Goal: Task Accomplishment & Management: Complete application form

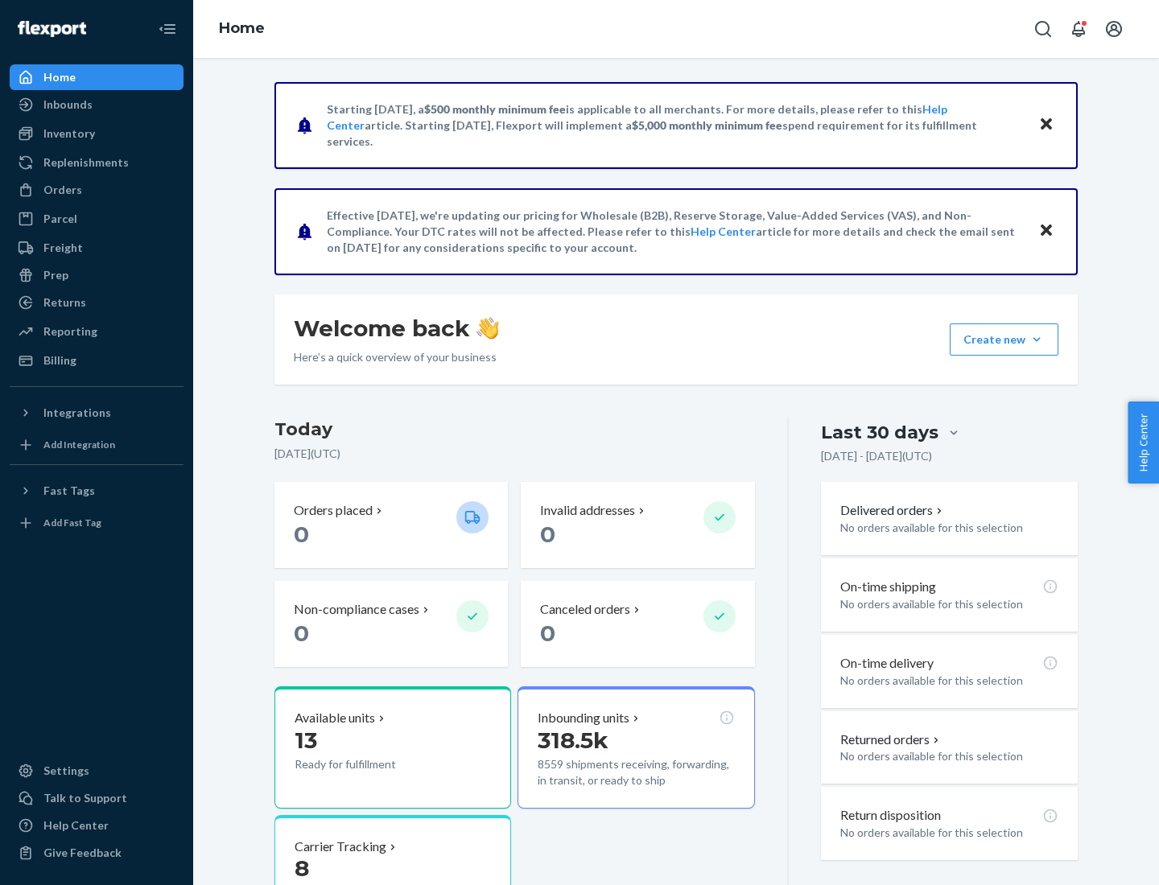
click at [1037, 340] on button "Create new Create new inbound Create new order Create new product" at bounding box center [1004, 340] width 109 height 32
click at [97, 105] on div "Inbounds" at bounding box center [96, 104] width 171 height 23
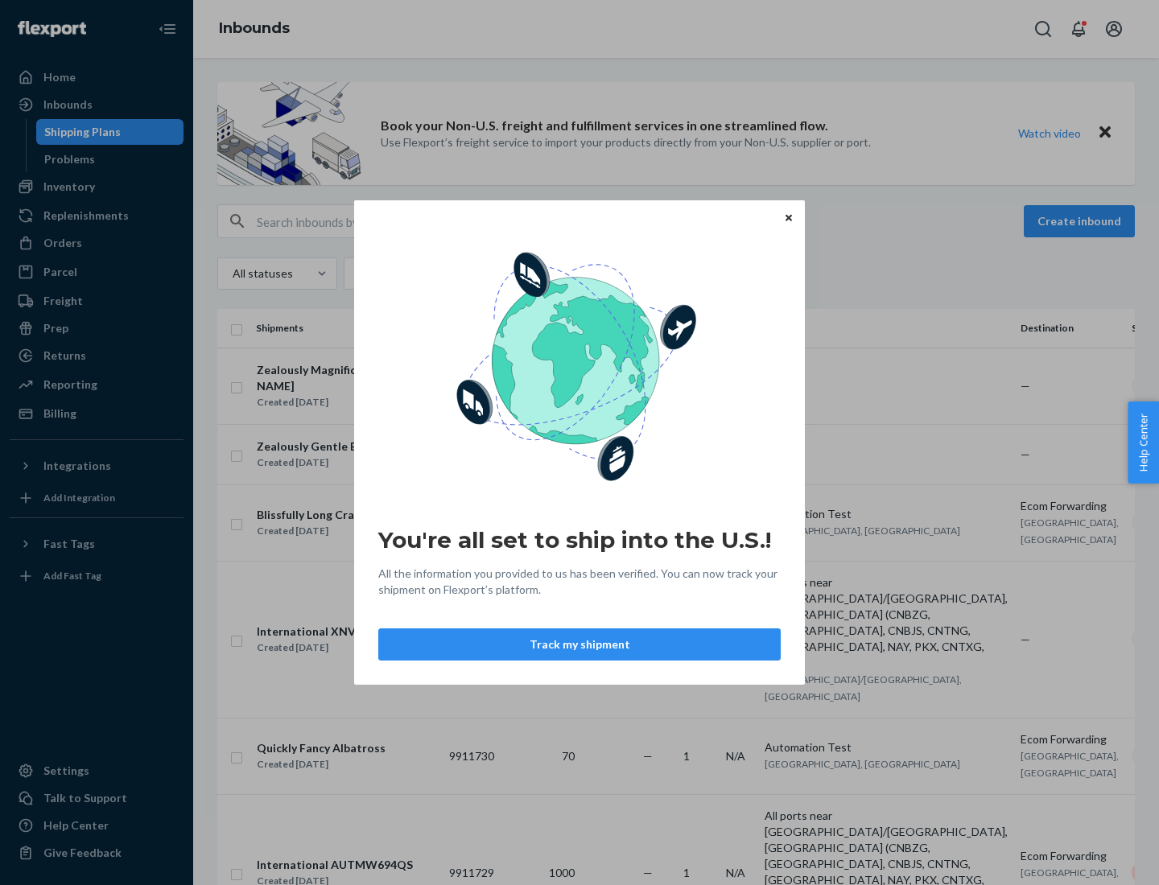
click at [580, 645] on button "Track my shipment" at bounding box center [579, 645] width 402 height 32
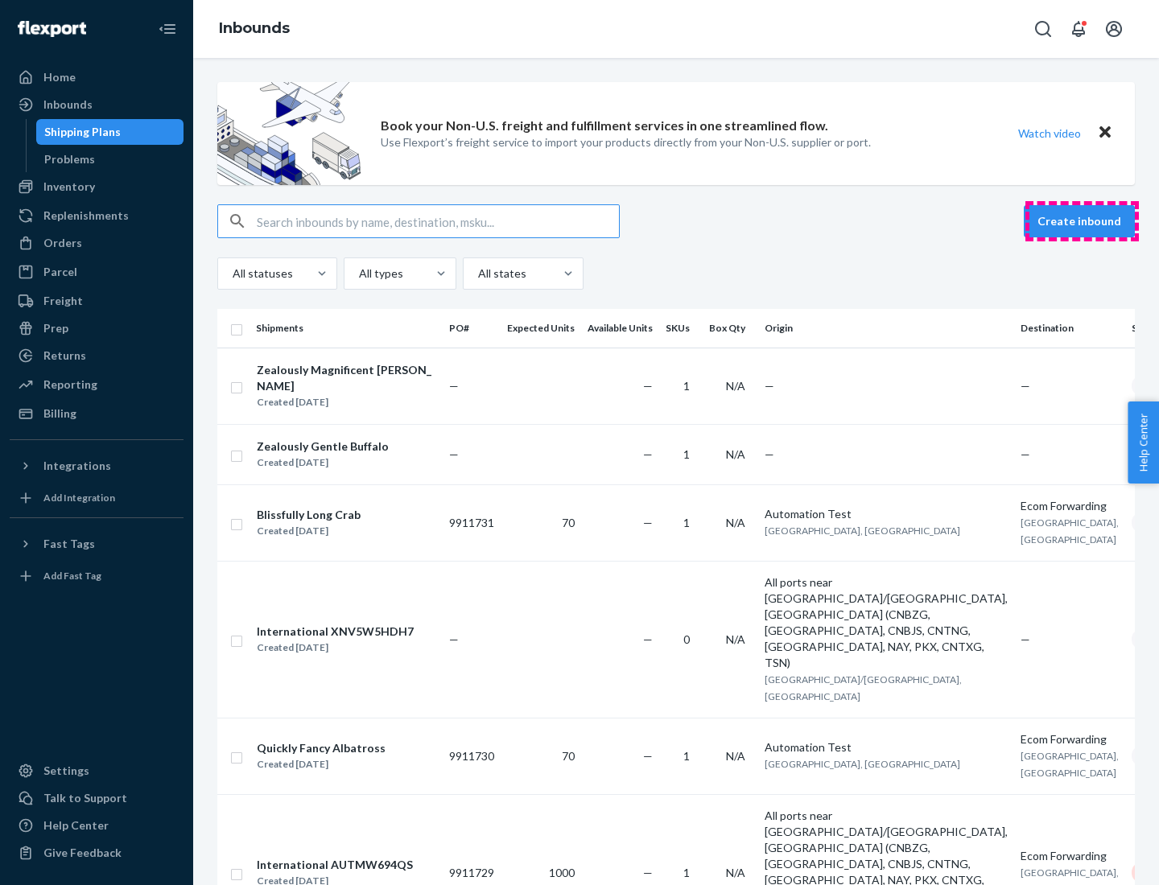
click at [1082, 221] on button "Create inbound" at bounding box center [1079, 221] width 111 height 32
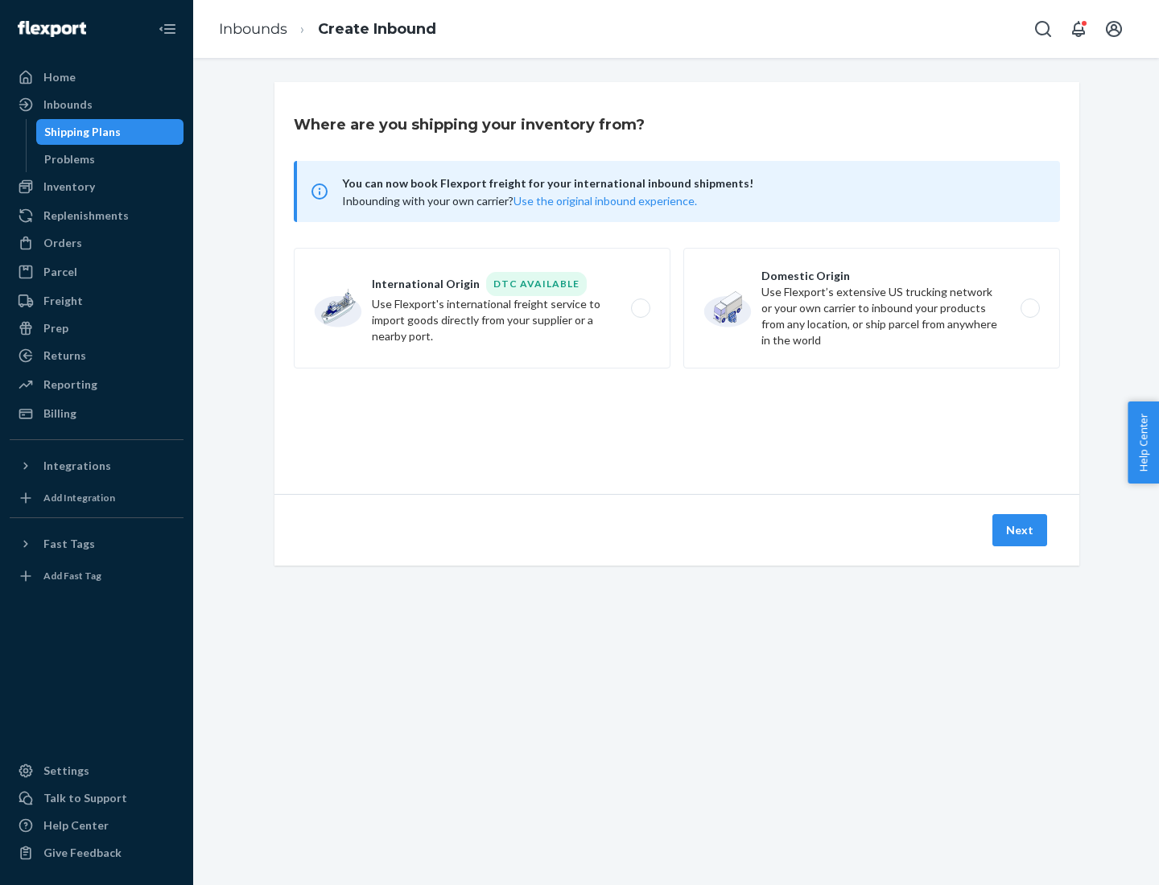
click at [482, 308] on label "International Origin DTC Available Use Flexport's international freight service…" at bounding box center [482, 308] width 377 height 121
click at [640, 308] on input "International Origin DTC Available Use Flexport's international freight service…" at bounding box center [645, 308] width 10 height 10
radio input "true"
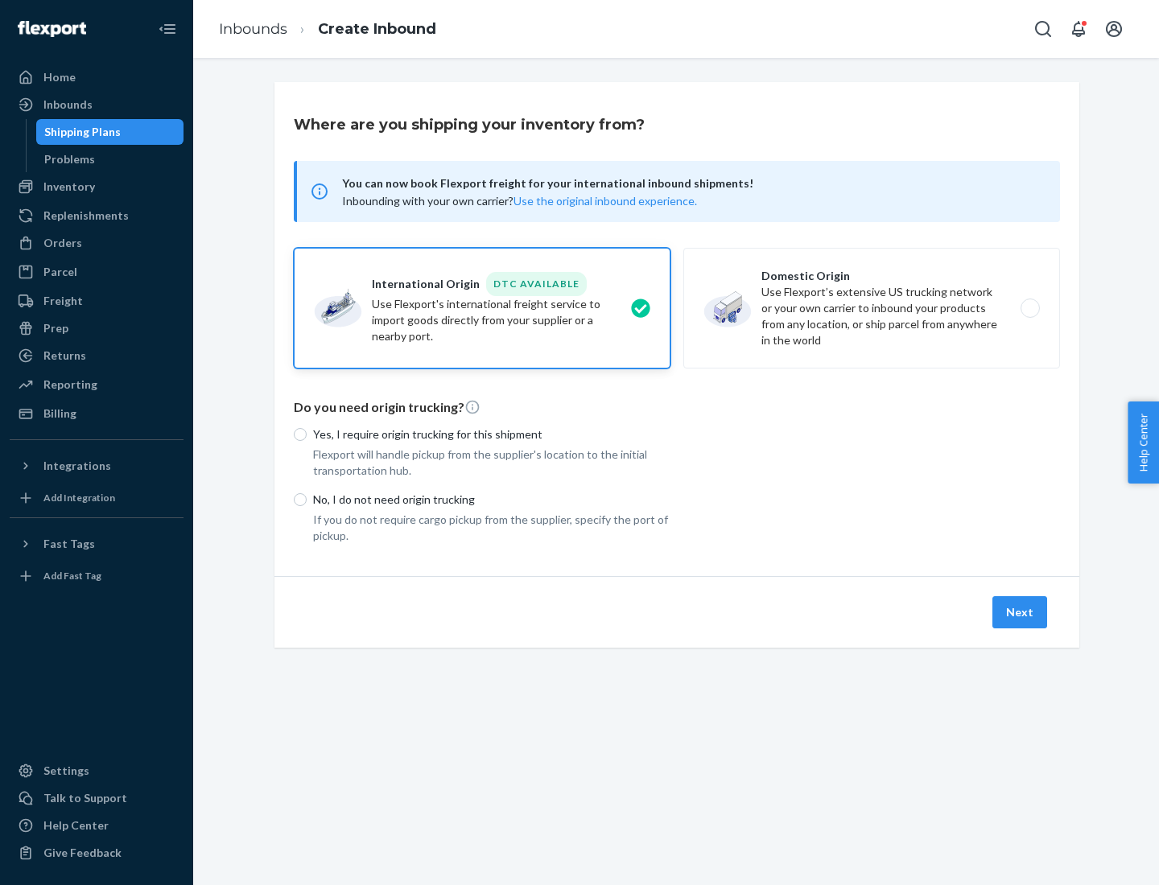
click at [492, 499] on p "No, I do not need origin trucking" at bounding box center [491, 500] width 357 height 16
click at [307, 499] on input "No, I do not need origin trucking" at bounding box center [300, 499] width 13 height 13
radio input "true"
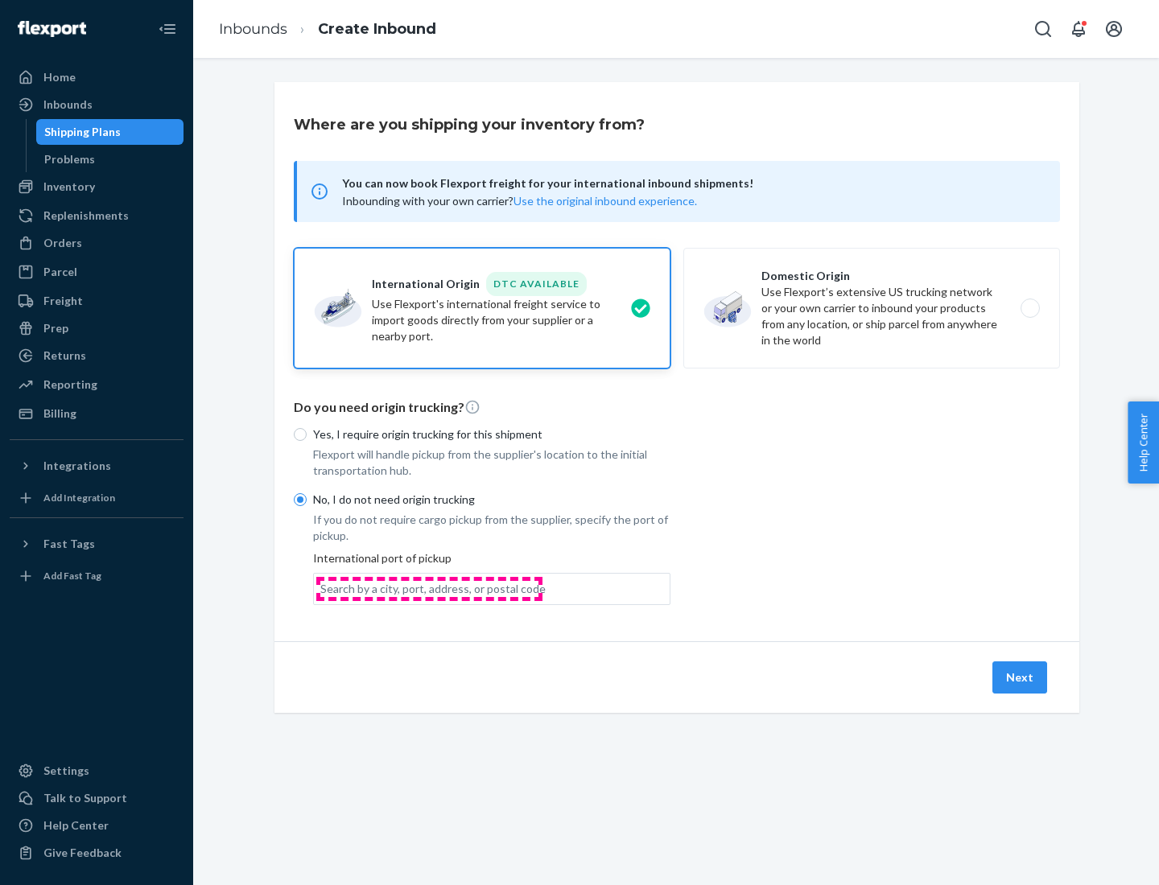
click at [429, 588] on div "Search by a city, port, address, or postal code" at bounding box center [432, 589] width 225 height 16
click at [322, 588] on input "Search by a city, port, address, or postal code" at bounding box center [321, 589] width 2 height 16
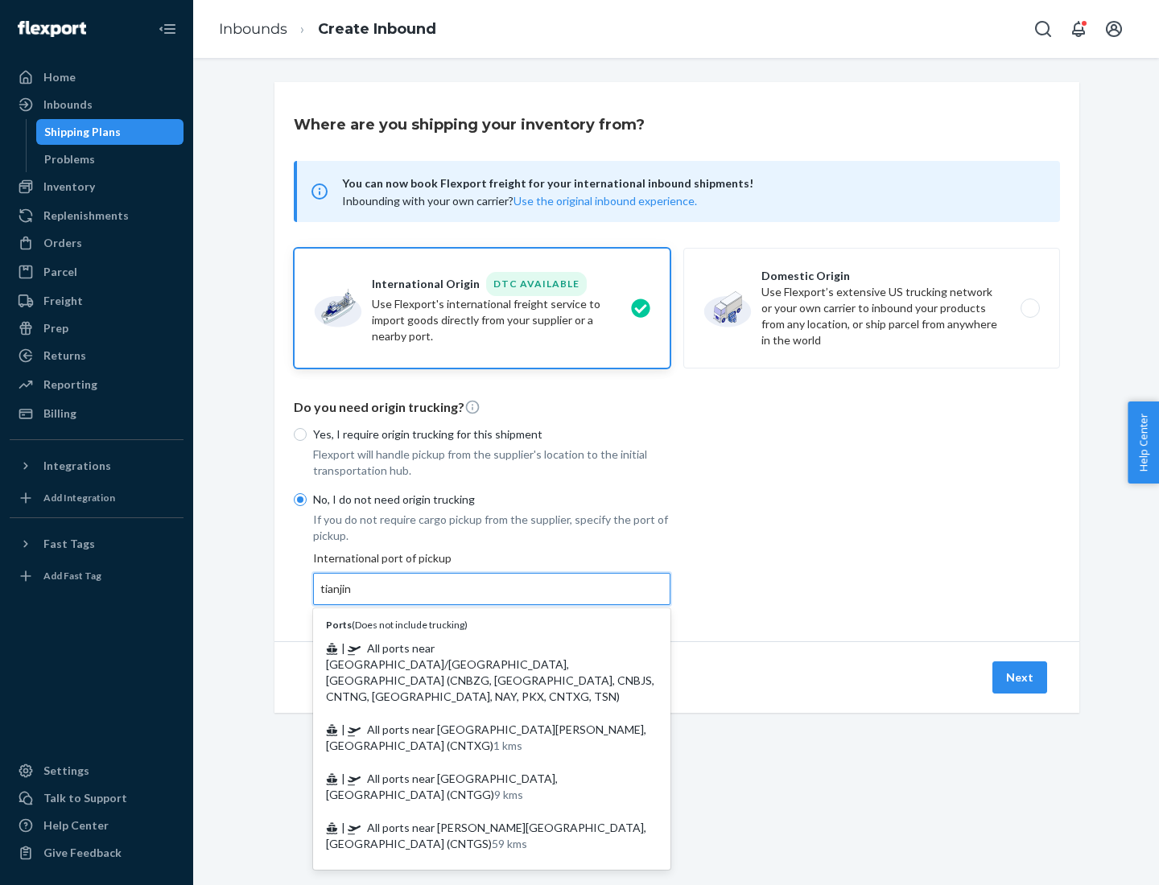
click at [476, 648] on span "| All ports near [GEOGRAPHIC_DATA]/[GEOGRAPHIC_DATA], [GEOGRAPHIC_DATA] (CNBZG,…" at bounding box center [490, 673] width 328 height 62
click at [353, 597] on input "tianjin" at bounding box center [336, 589] width 33 height 16
type input "All ports near [GEOGRAPHIC_DATA]/[GEOGRAPHIC_DATA], [GEOGRAPHIC_DATA] (CNBZG, […"
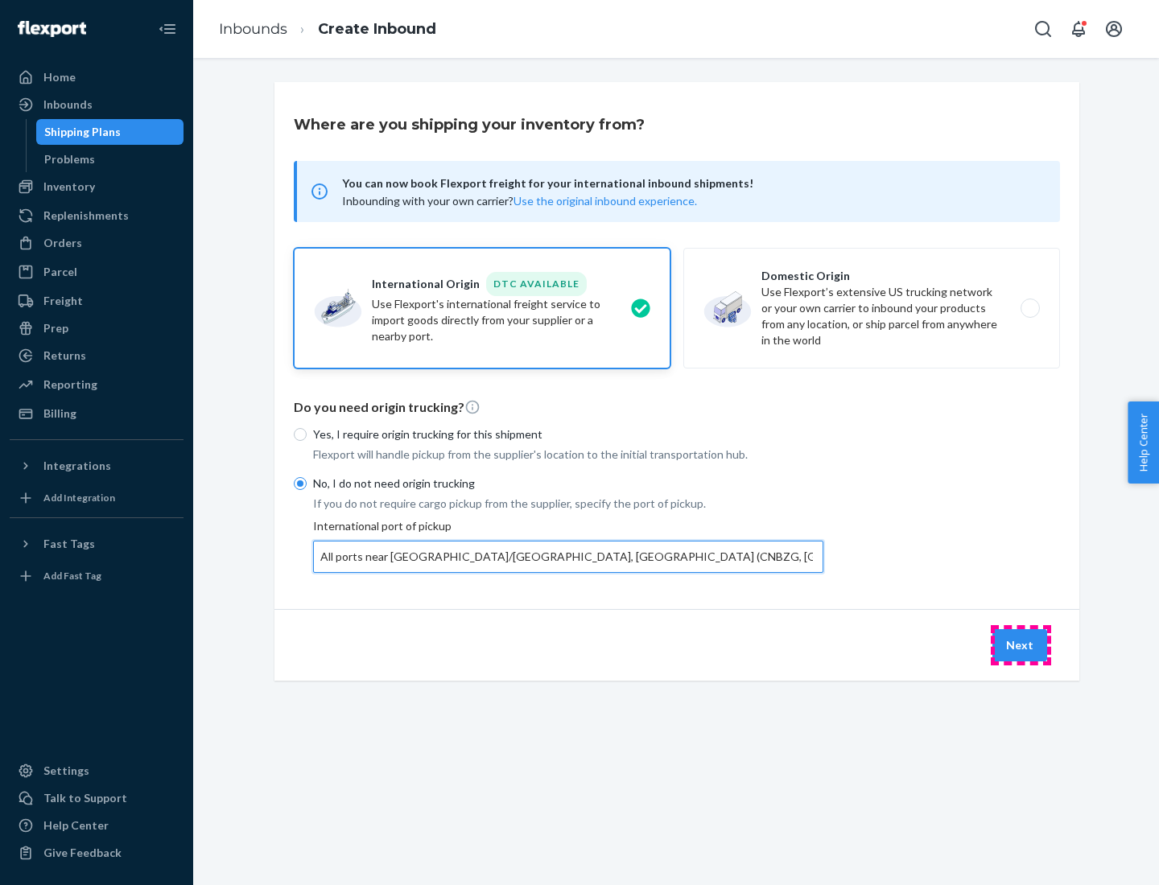
click at [1021, 645] on button "Next" at bounding box center [1020, 645] width 55 height 32
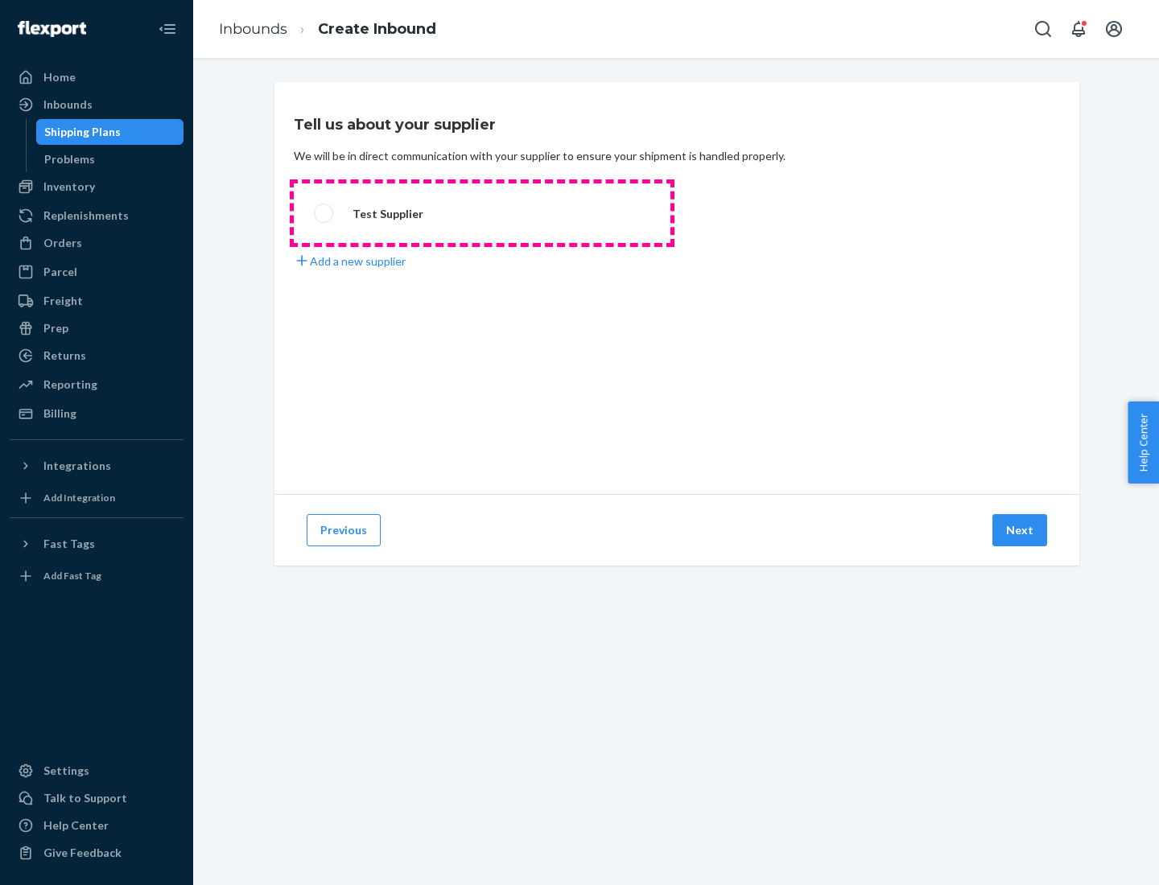
click at [482, 213] on label "Test Supplier" at bounding box center [482, 214] width 377 height 60
click at [324, 213] on input "Test Supplier" at bounding box center [319, 213] width 10 height 10
radio input "true"
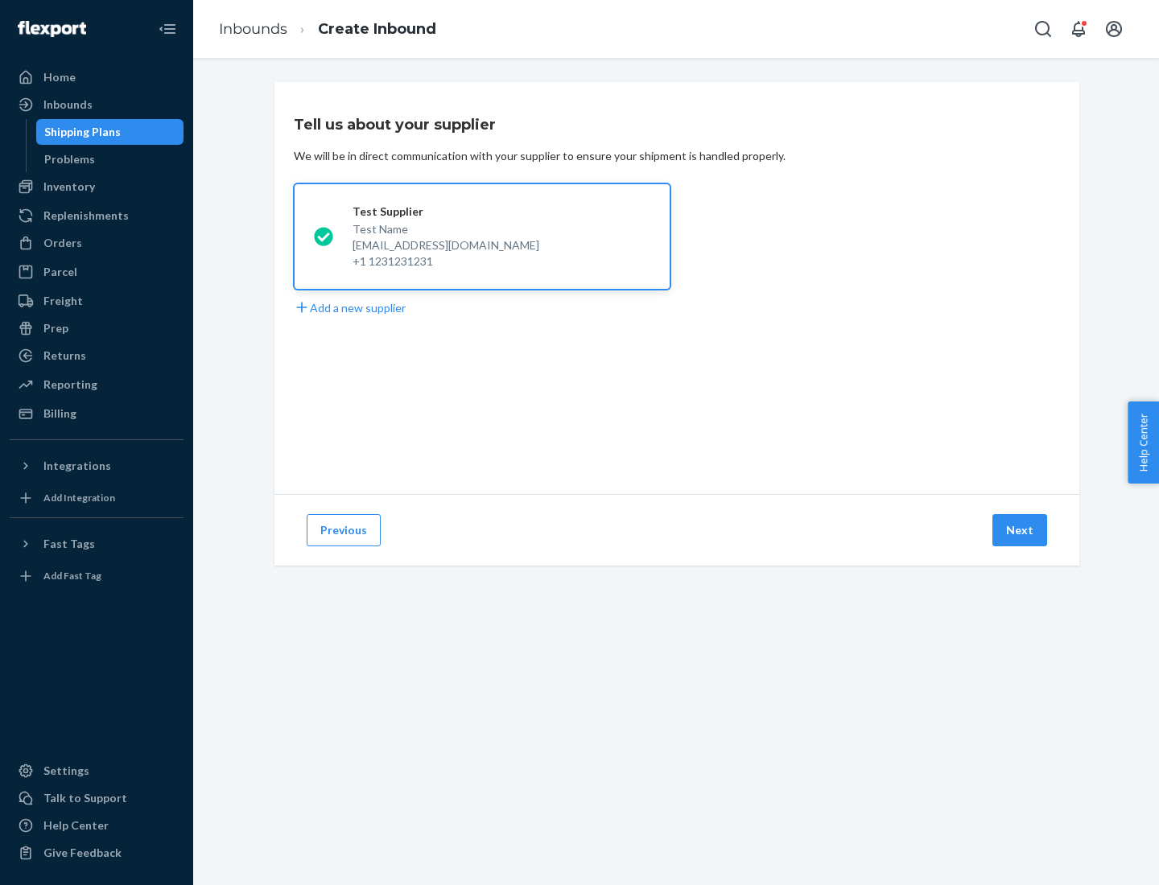
click at [1021, 530] on button "Next" at bounding box center [1020, 530] width 55 height 32
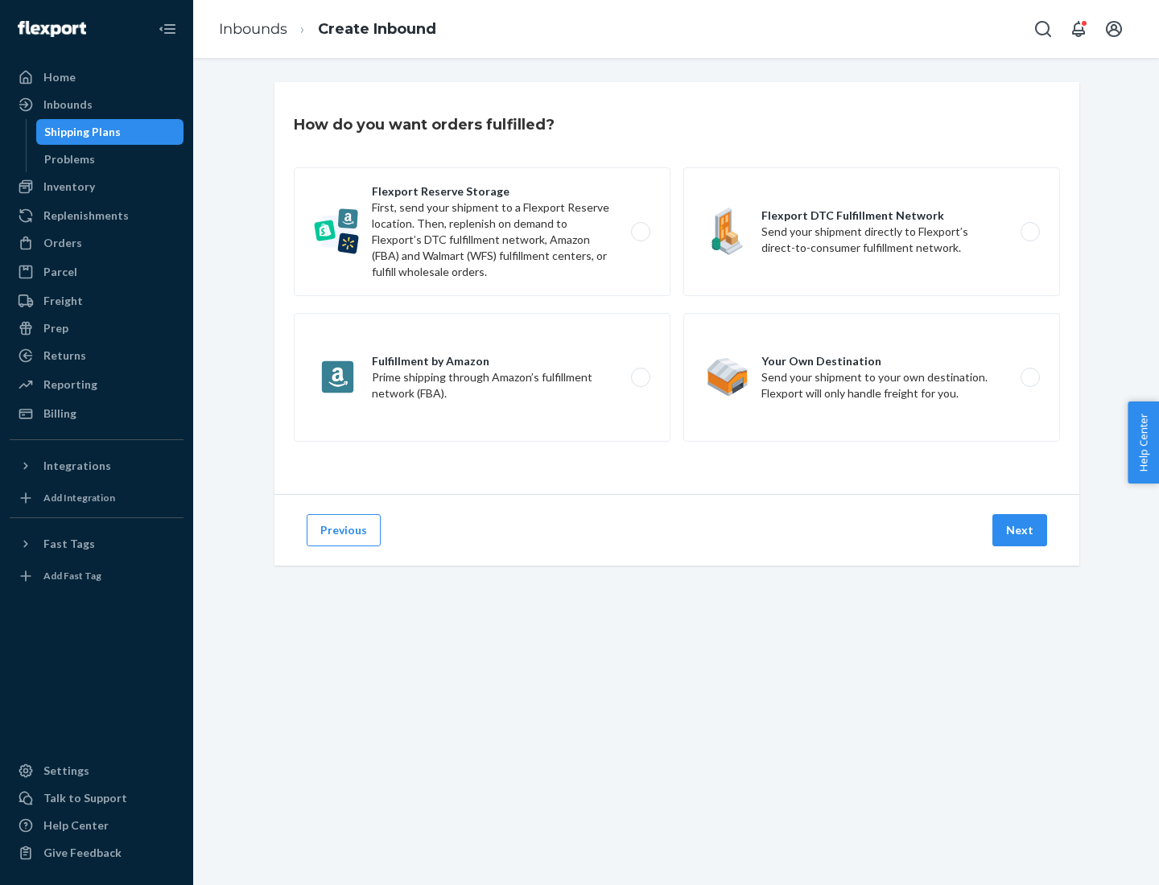
click at [482, 232] on label "Flexport Reserve Storage First, send your shipment to a Flexport Reserve locati…" at bounding box center [482, 231] width 377 height 129
click at [640, 232] on input "Flexport Reserve Storage First, send your shipment to a Flexport Reserve locati…" at bounding box center [645, 232] width 10 height 10
radio input "true"
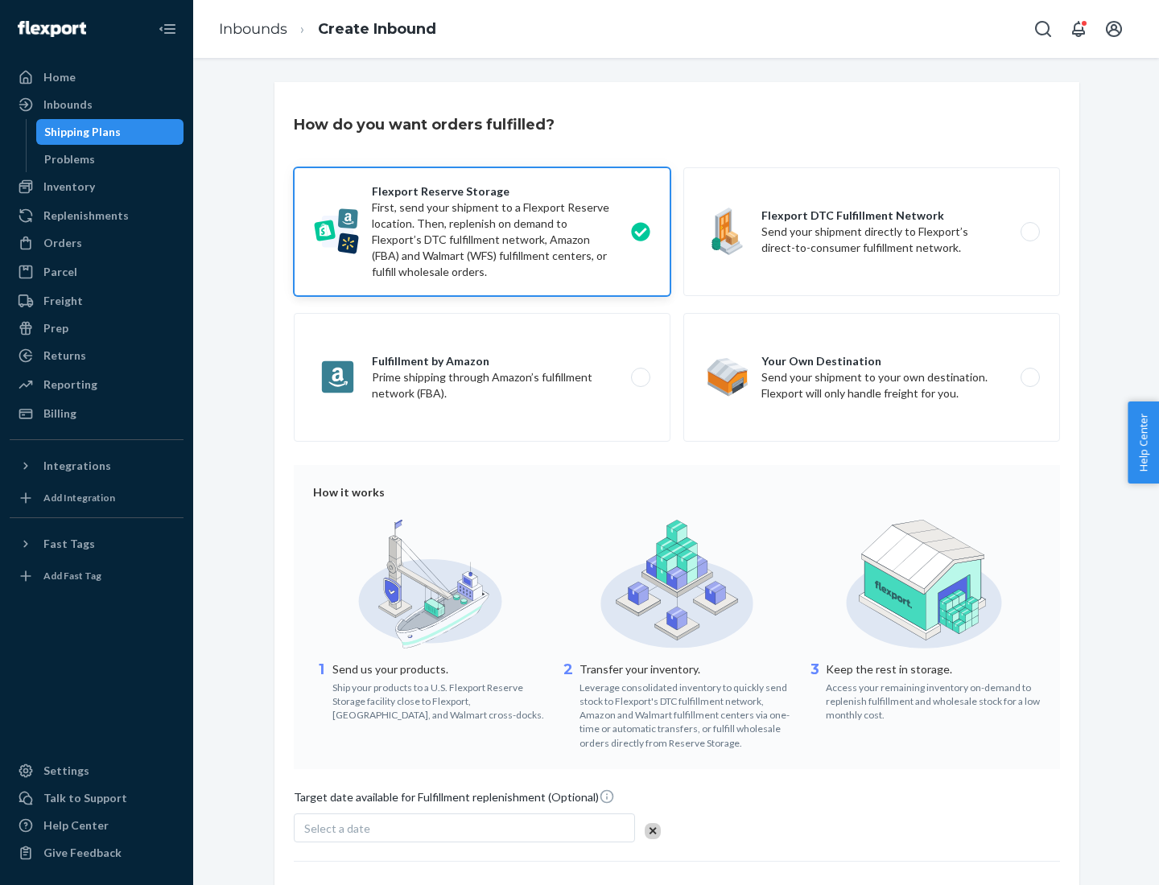
scroll to position [132, 0]
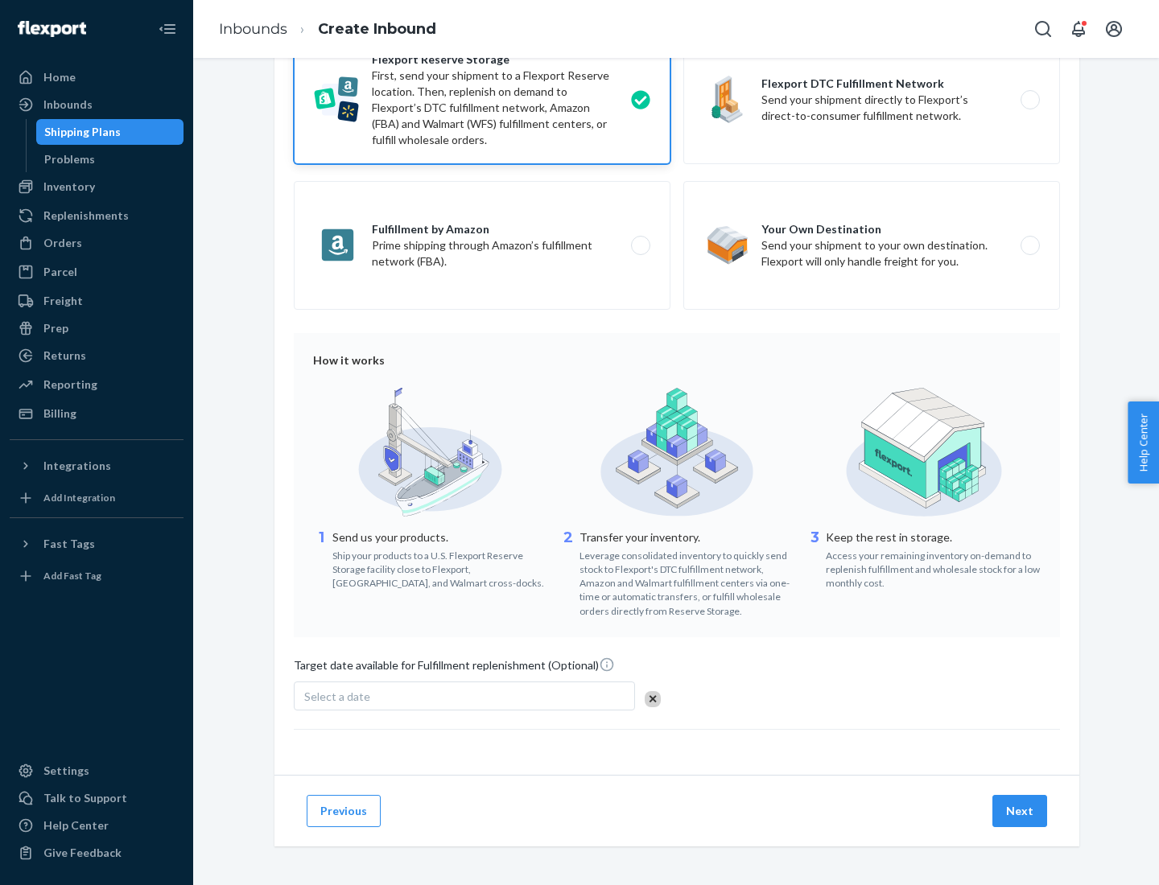
click at [1021, 811] on button "Next" at bounding box center [1020, 811] width 55 height 32
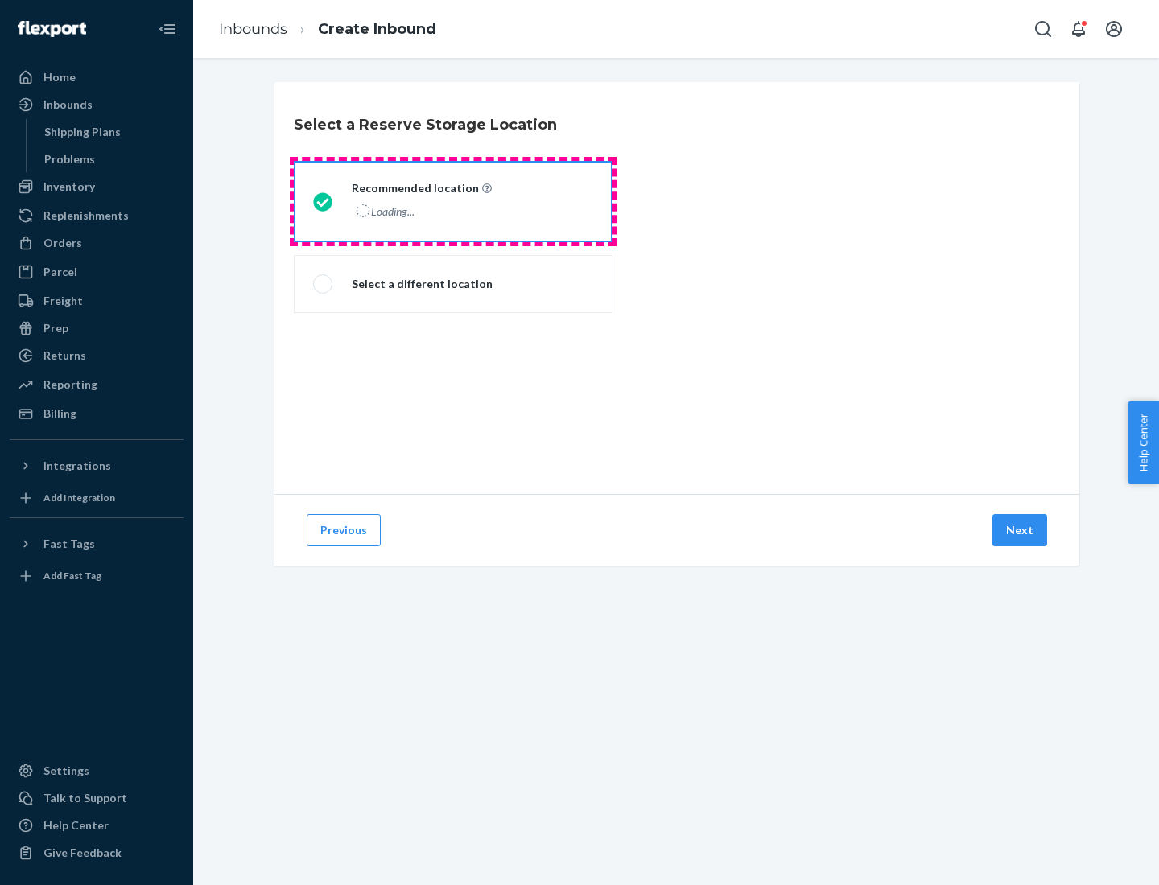
click at [453, 201] on div "Loading..." at bounding box center [420, 211] width 137 height 23
click at [324, 201] on input "Recommended location Loading..." at bounding box center [318, 201] width 10 height 10
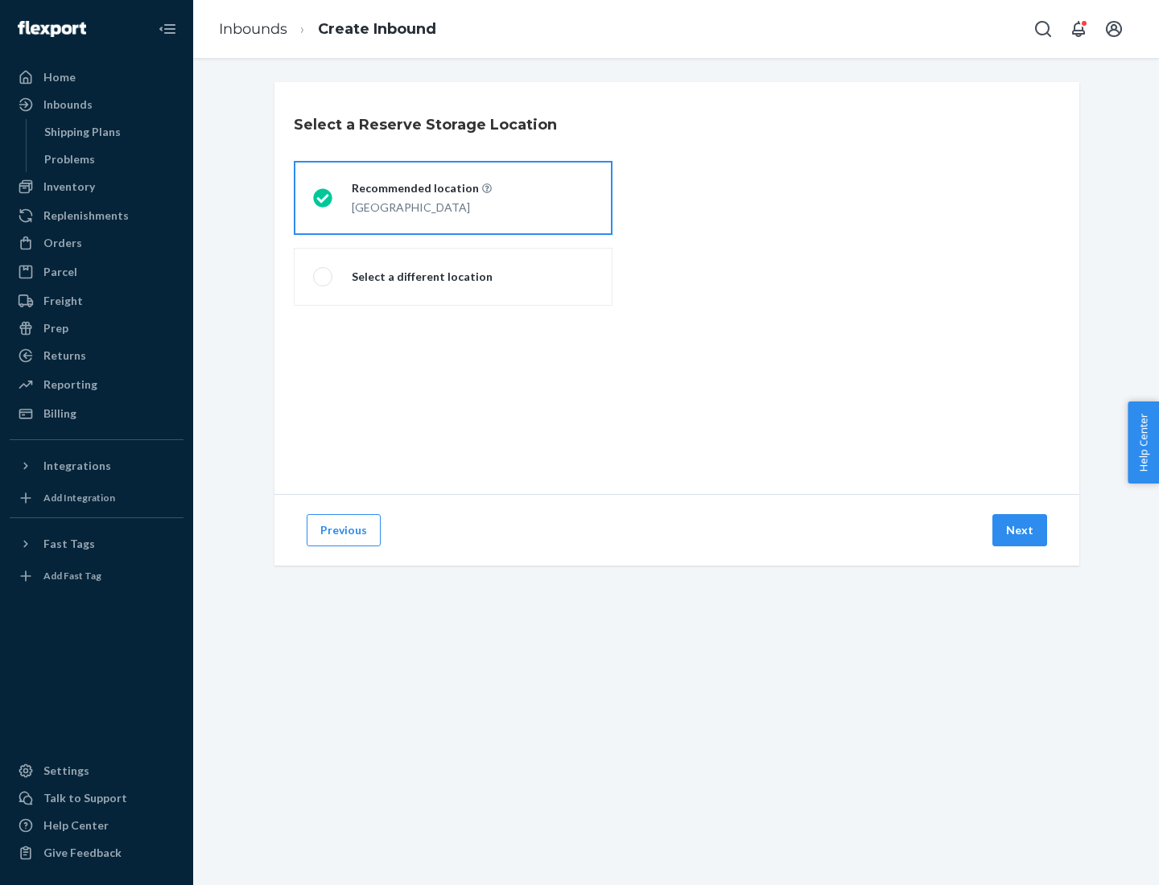
click at [1021, 530] on button "Next" at bounding box center [1020, 530] width 55 height 32
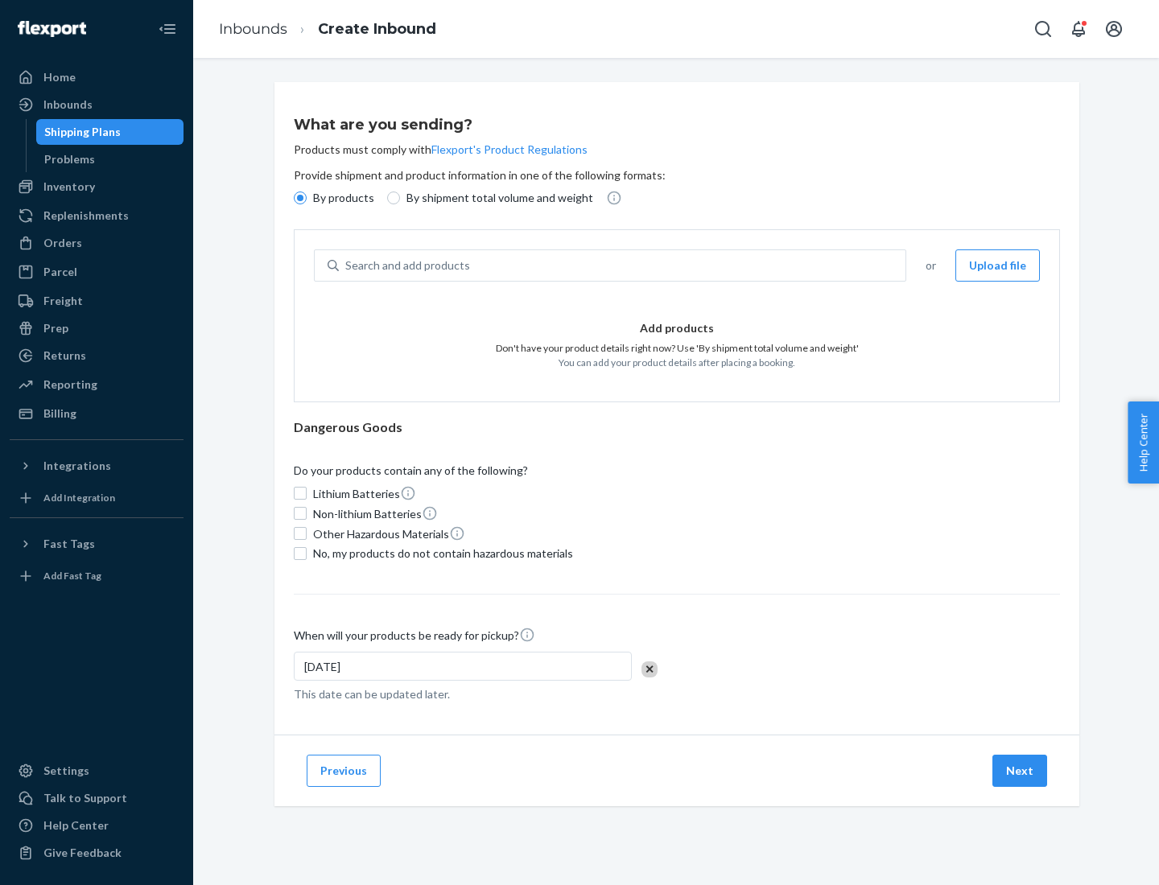
click at [623, 266] on div "Search and add products" at bounding box center [622, 265] width 567 height 29
click at [347, 266] on input "Search and add products" at bounding box center [346, 266] width 2 height 16
click at [391, 198] on input "By shipment total volume and weight" at bounding box center [393, 198] width 13 height 13
radio input "true"
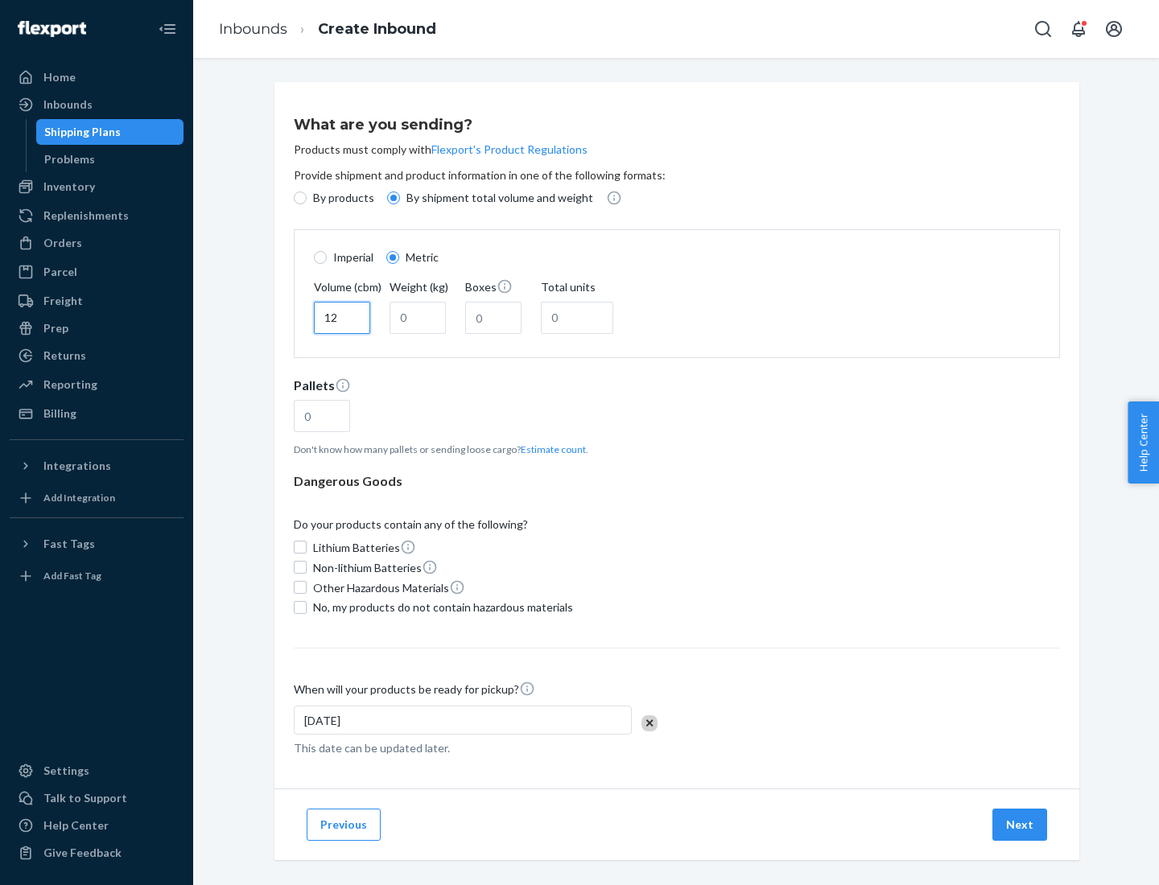
type input "12"
type input "22"
type input "222"
type input "121"
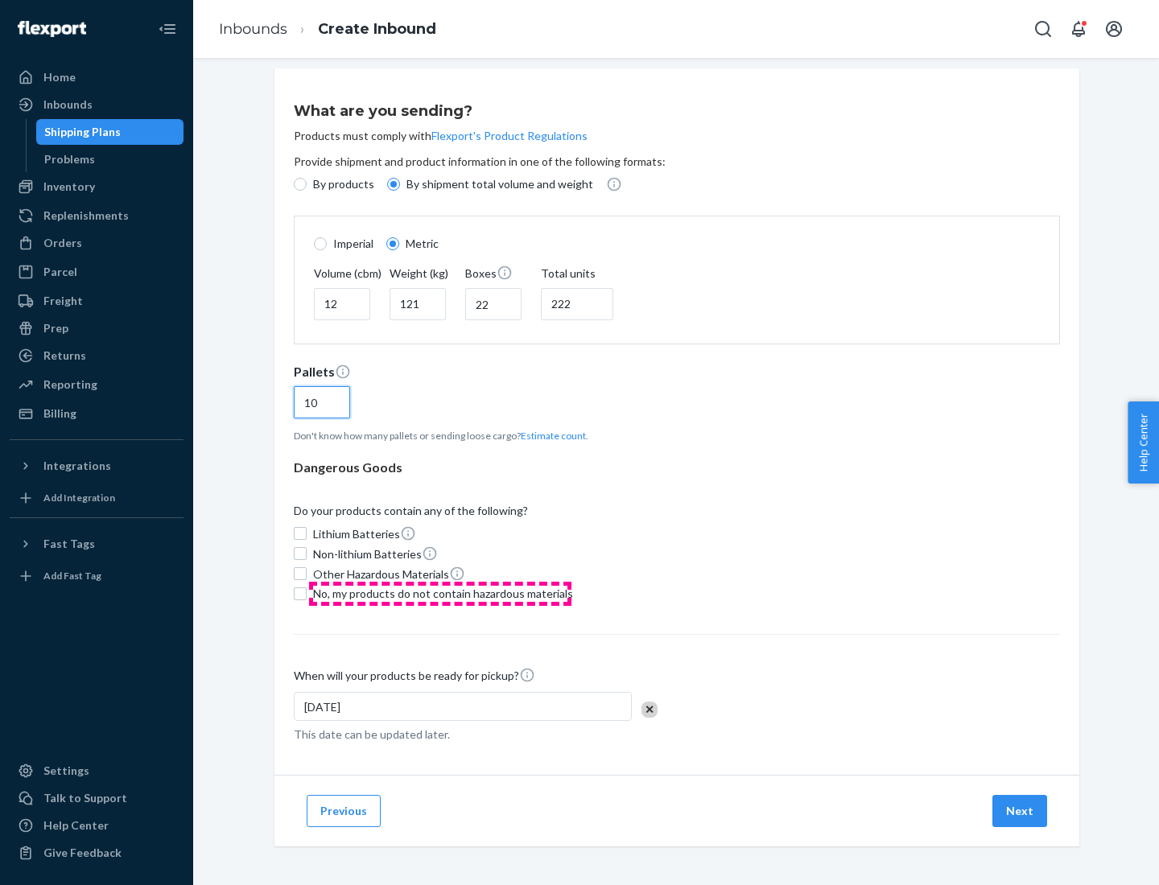
type input "10"
click at [440, 593] on span "No, my products do not contain hazardous materials" at bounding box center [443, 594] width 260 height 16
click at [307, 593] on input "No, my products do not contain hazardous materials" at bounding box center [300, 594] width 13 height 13
checkbox input "true"
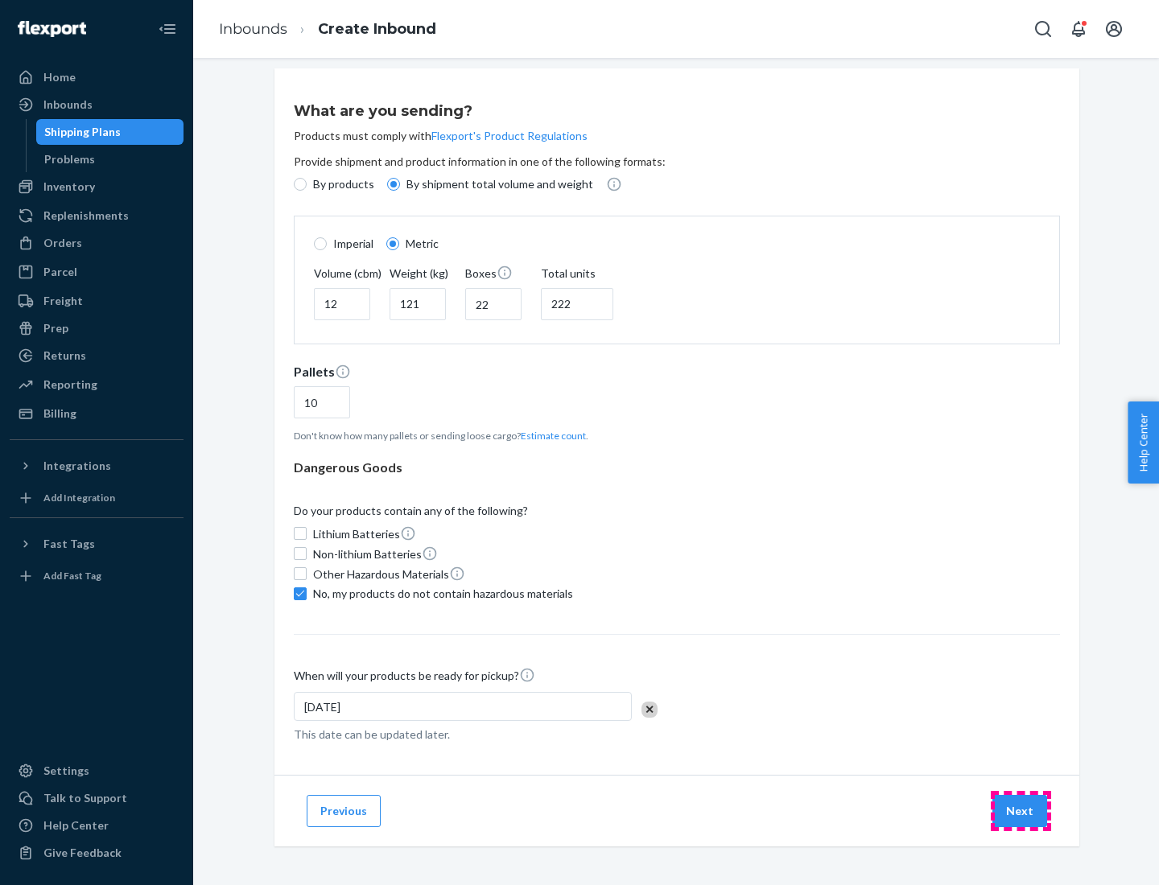
click at [1021, 811] on button "Next" at bounding box center [1020, 811] width 55 height 32
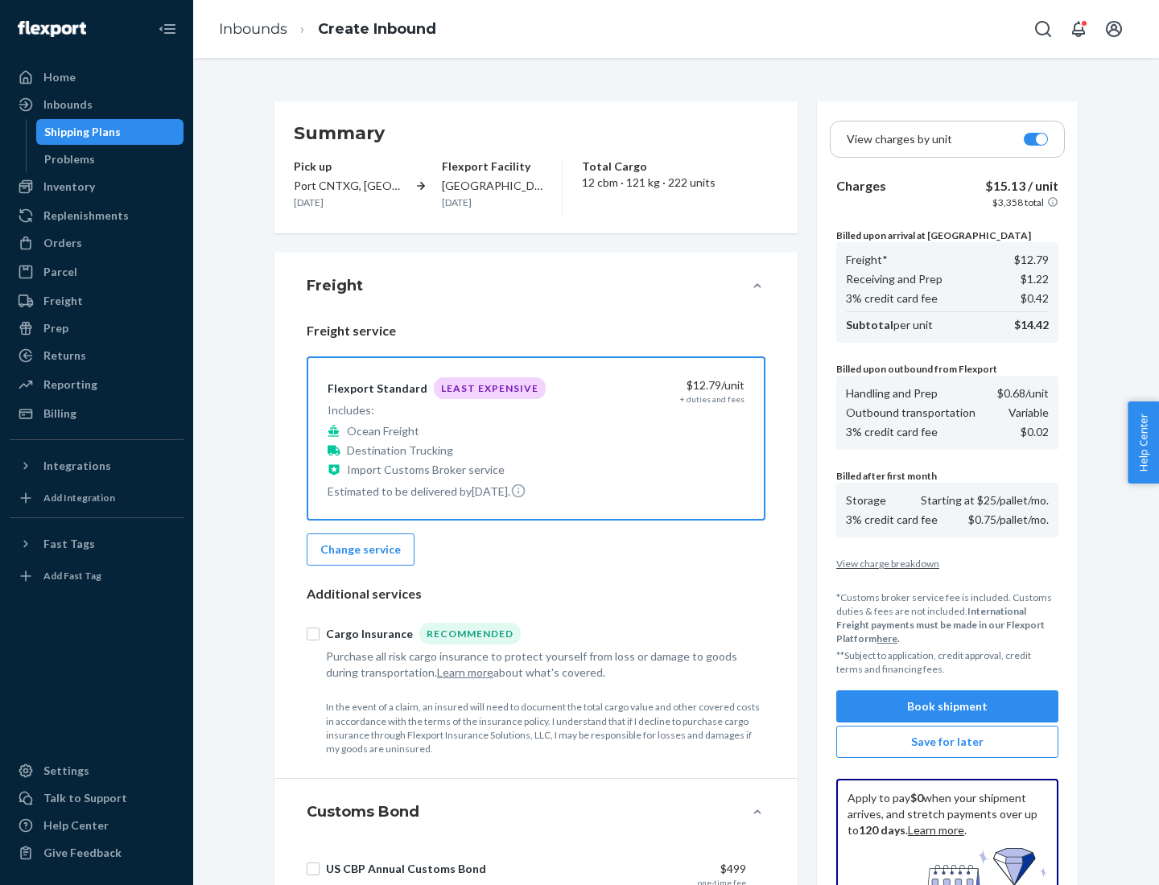
scroll to position [235, 0]
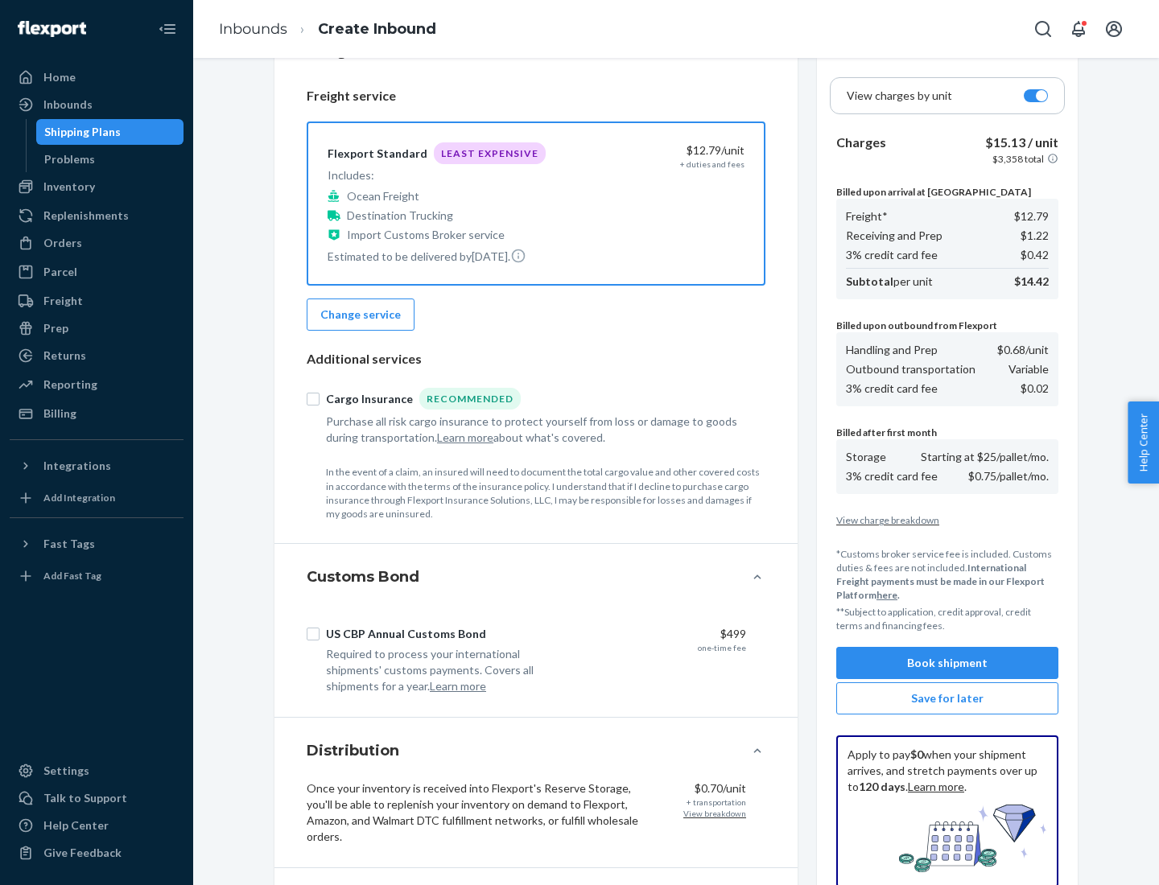
click at [947, 663] on button "Book shipment" at bounding box center [947, 663] width 222 height 32
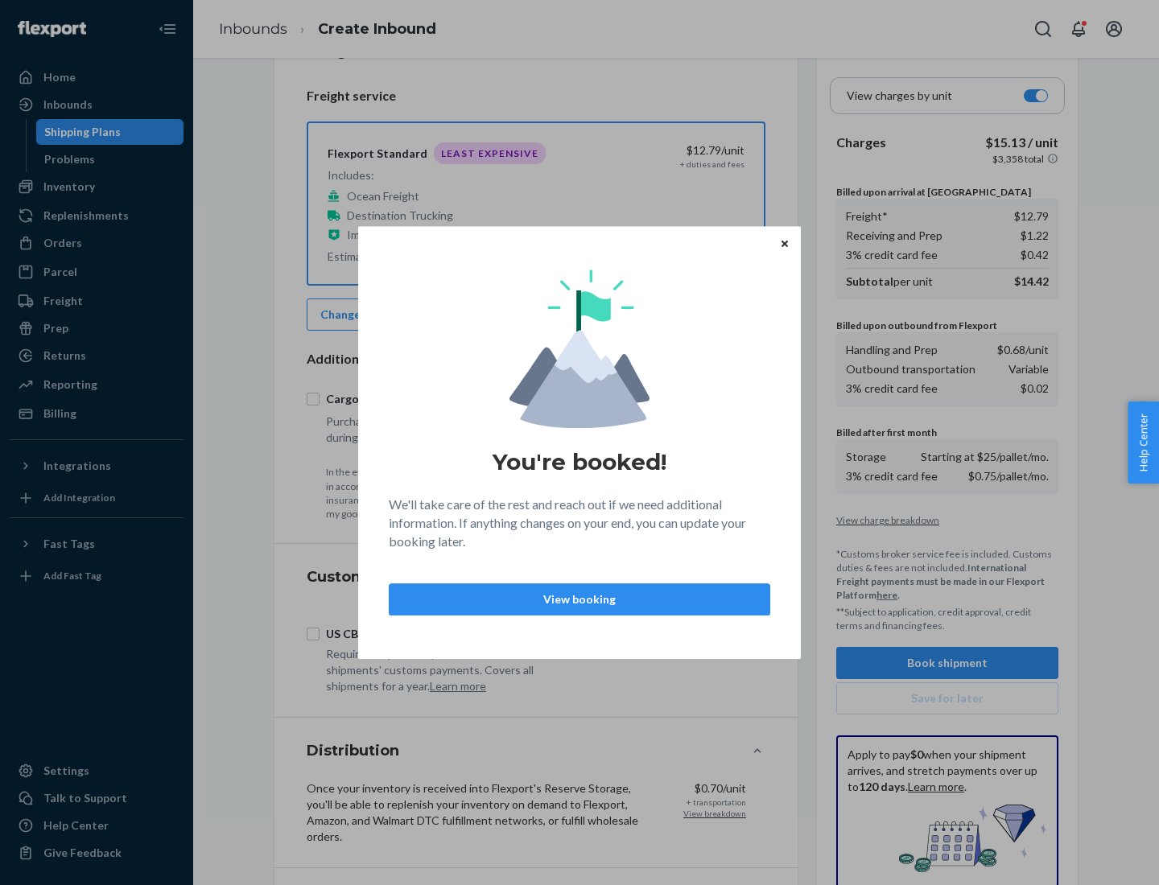
click at [580, 599] on p "View booking" at bounding box center [579, 600] width 354 height 16
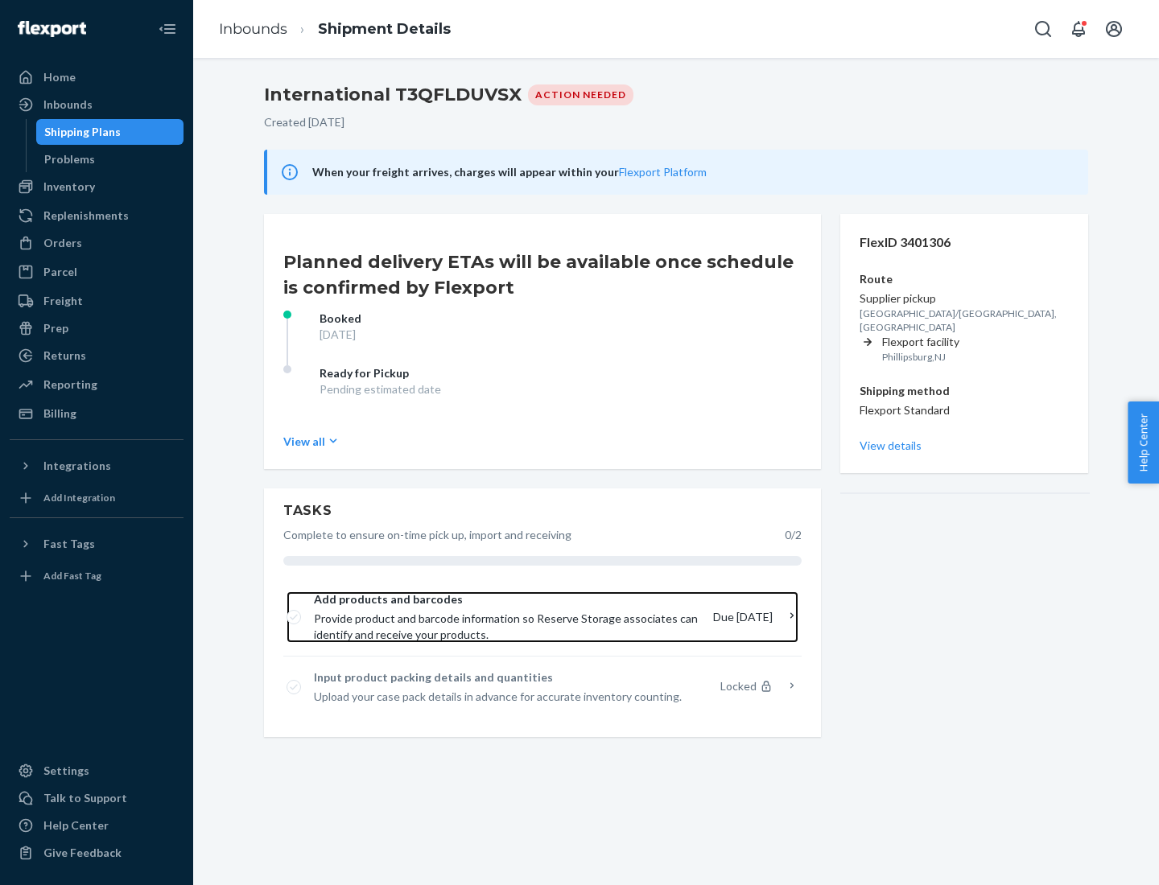
click at [508, 617] on span "Provide product and barcode information so Reserve Storage associates can ident…" at bounding box center [507, 627] width 386 height 32
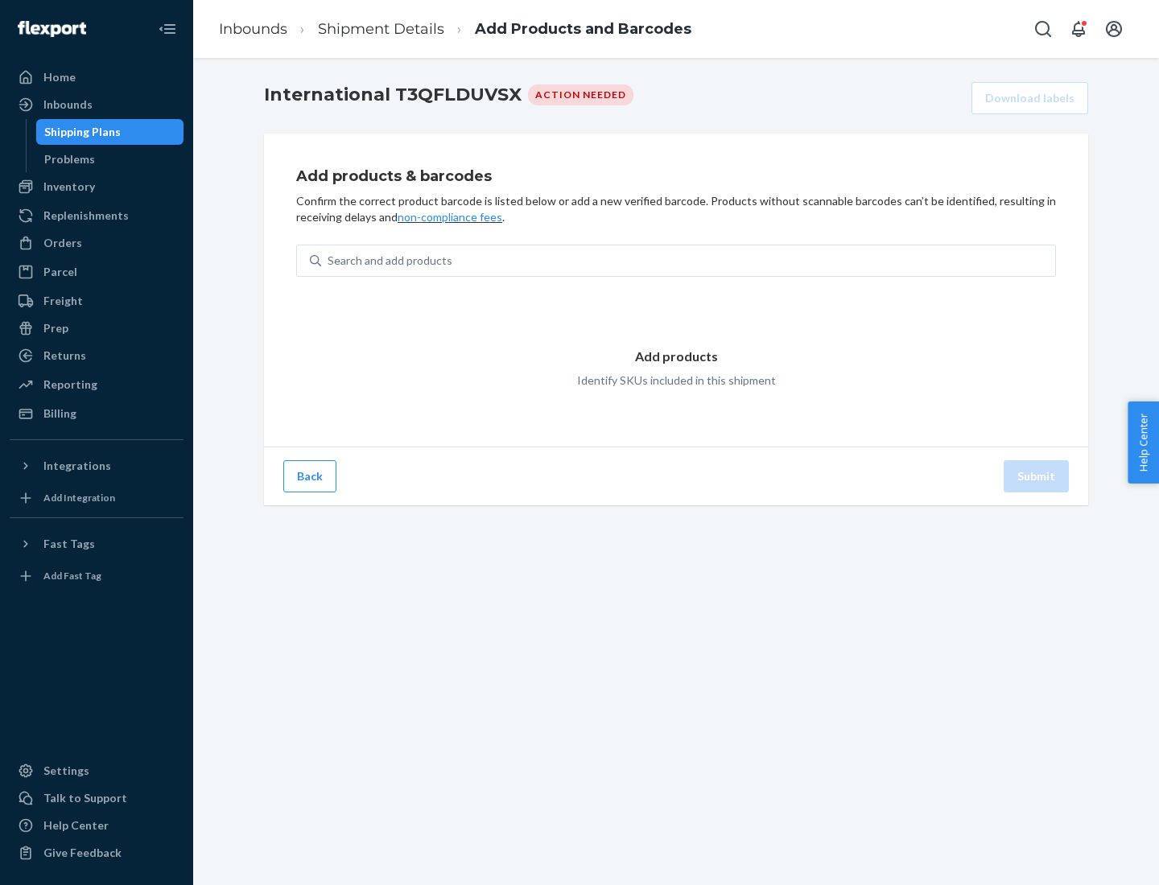
click at [688, 261] on div "Search and add products" at bounding box center [688, 260] width 734 height 29
click at [329, 261] on input "Search and add products" at bounding box center [329, 261] width 2 height 16
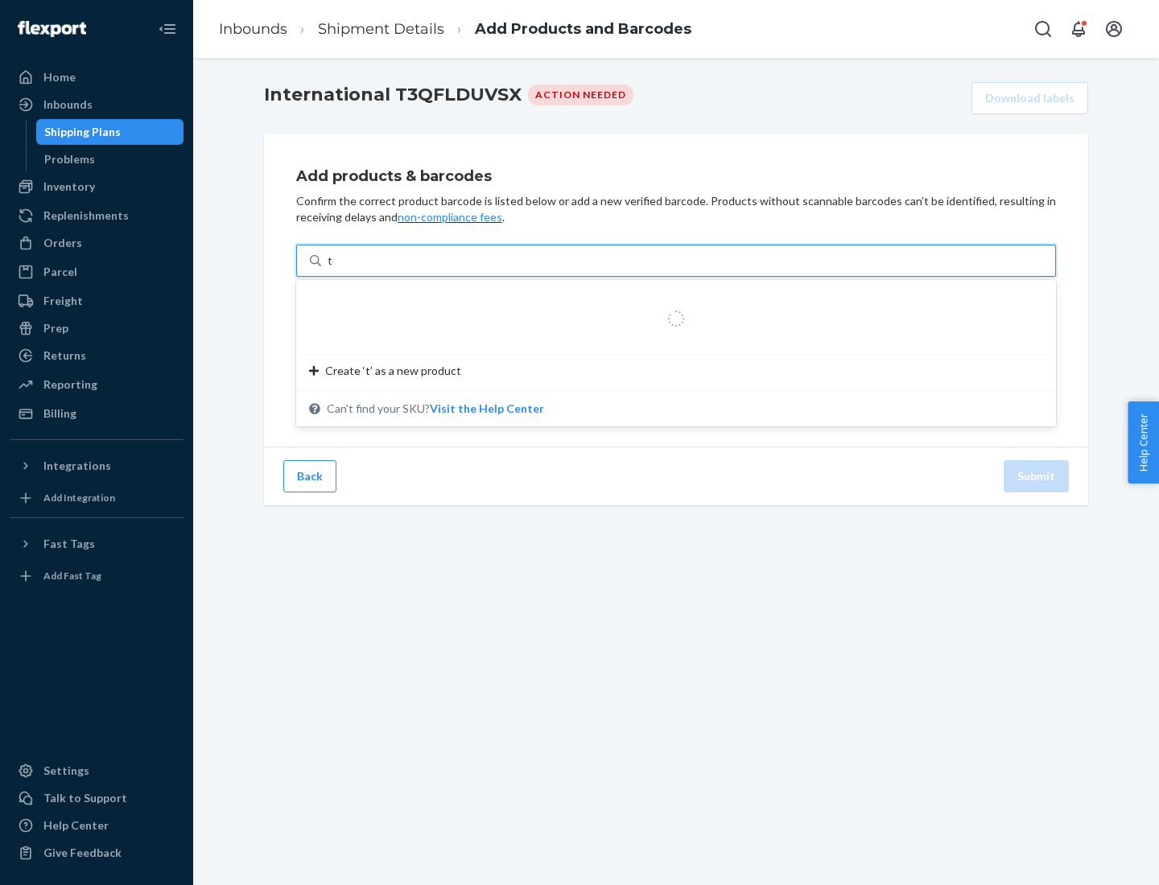
type input "test"
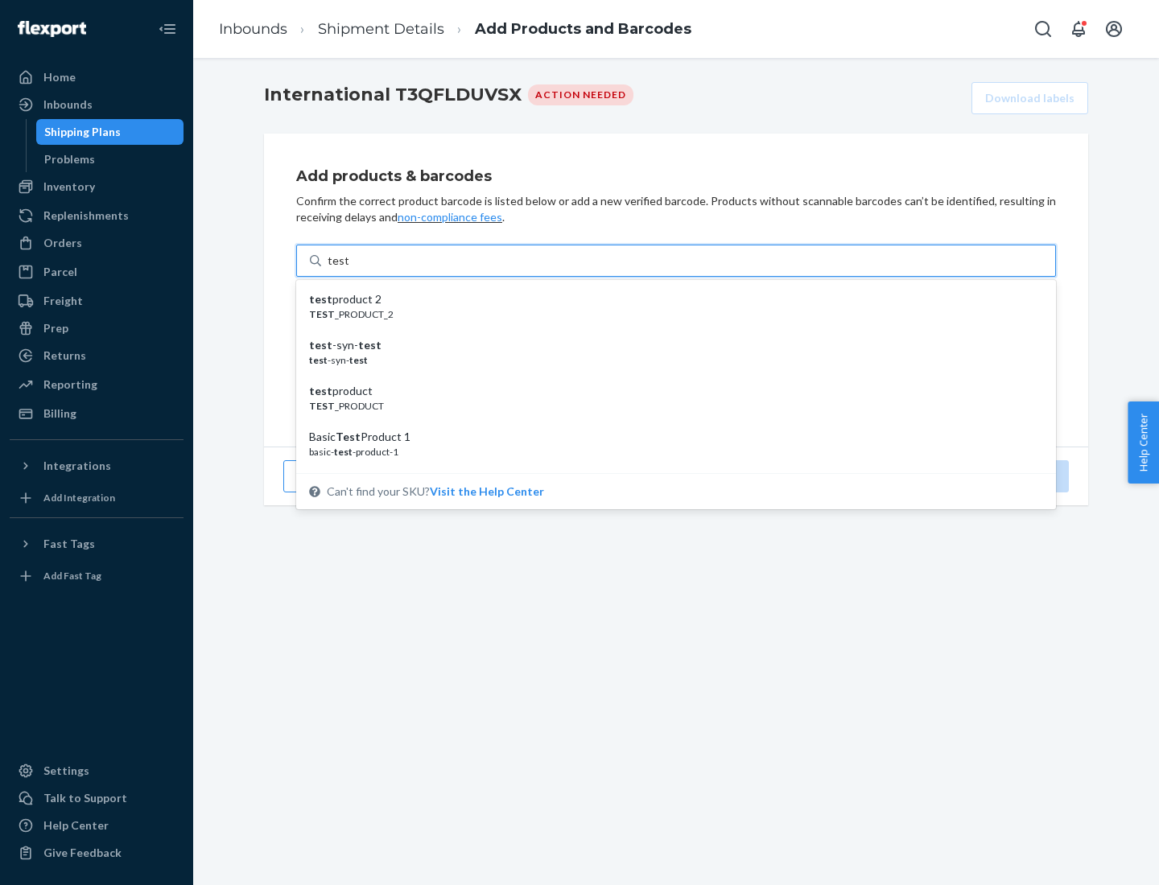
scroll to position [60, 0]
click at [670, 377] on div "Basic Test Product 1" at bounding box center [669, 377] width 721 height 16
click at [349, 269] on input "test" at bounding box center [338, 261] width 21 height 16
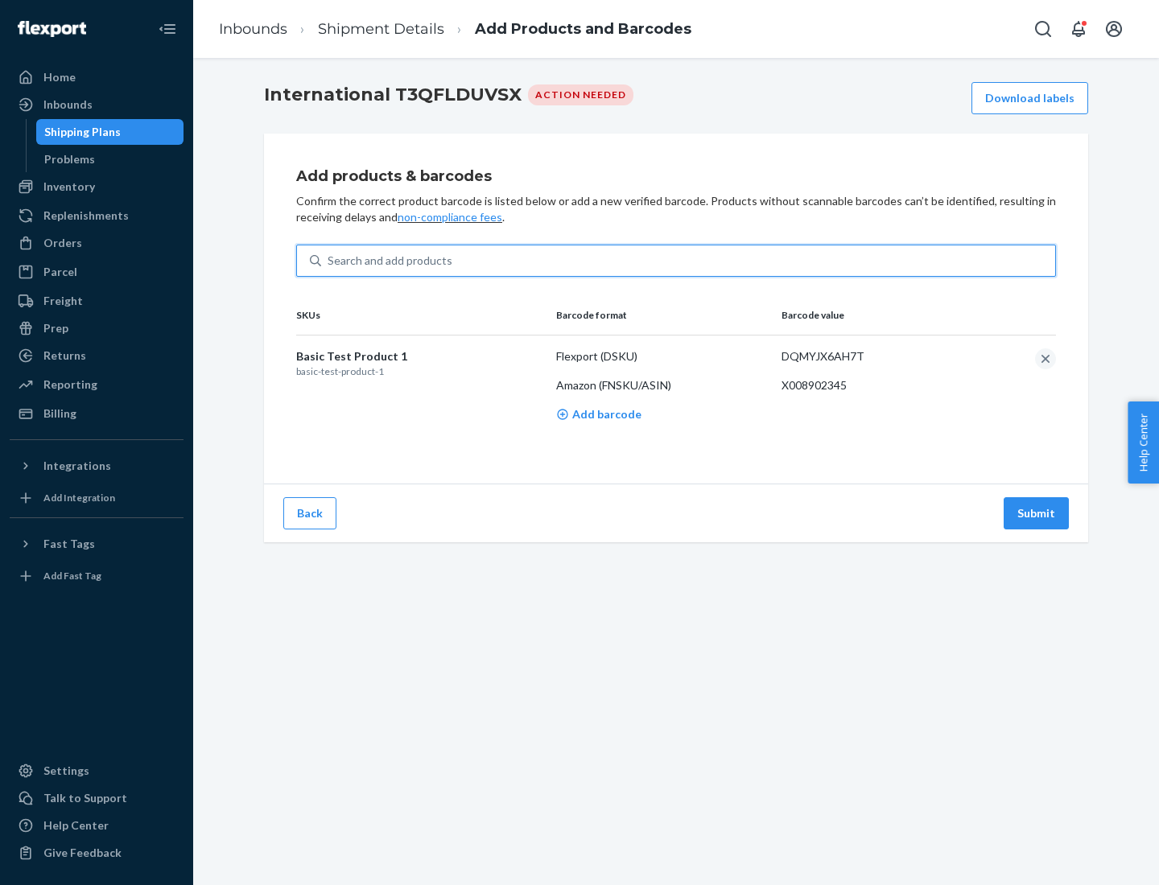
click at [1037, 513] on button "Submit" at bounding box center [1036, 513] width 65 height 32
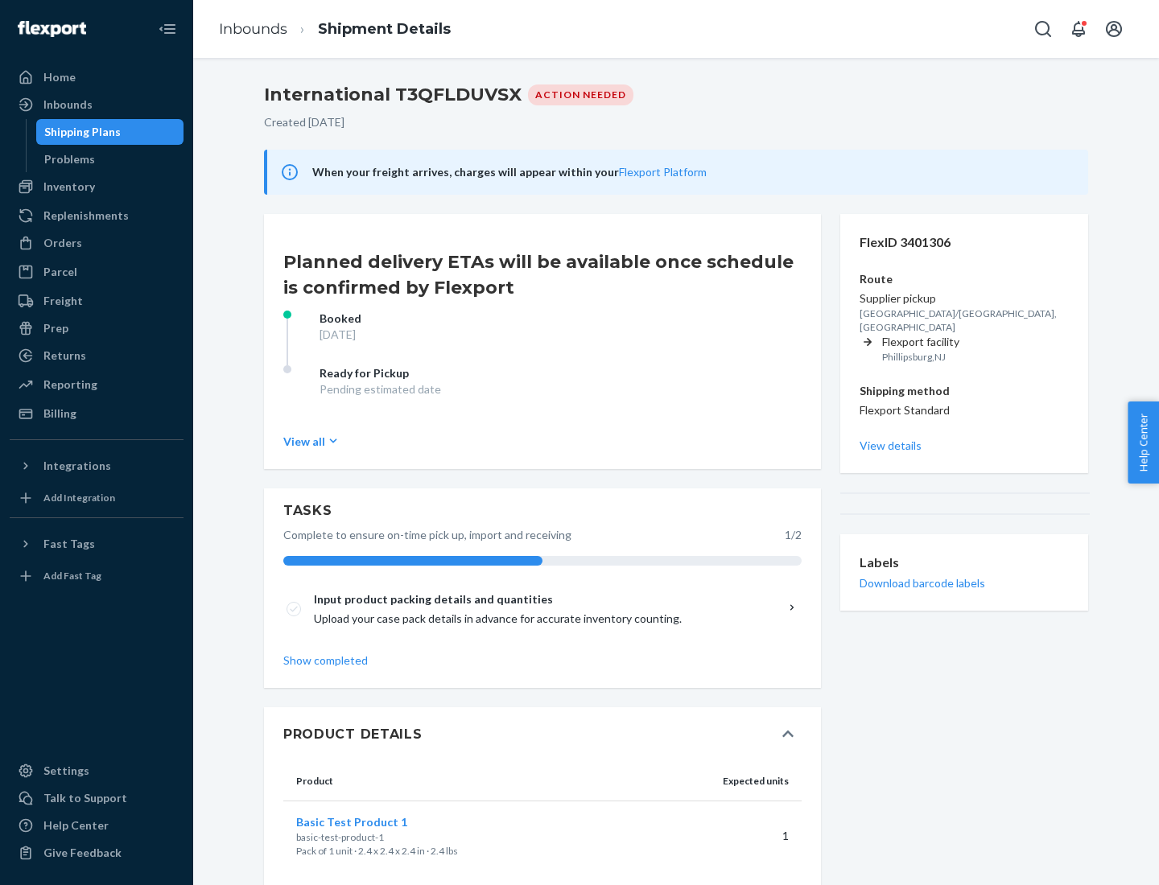
scroll to position [27, 0]
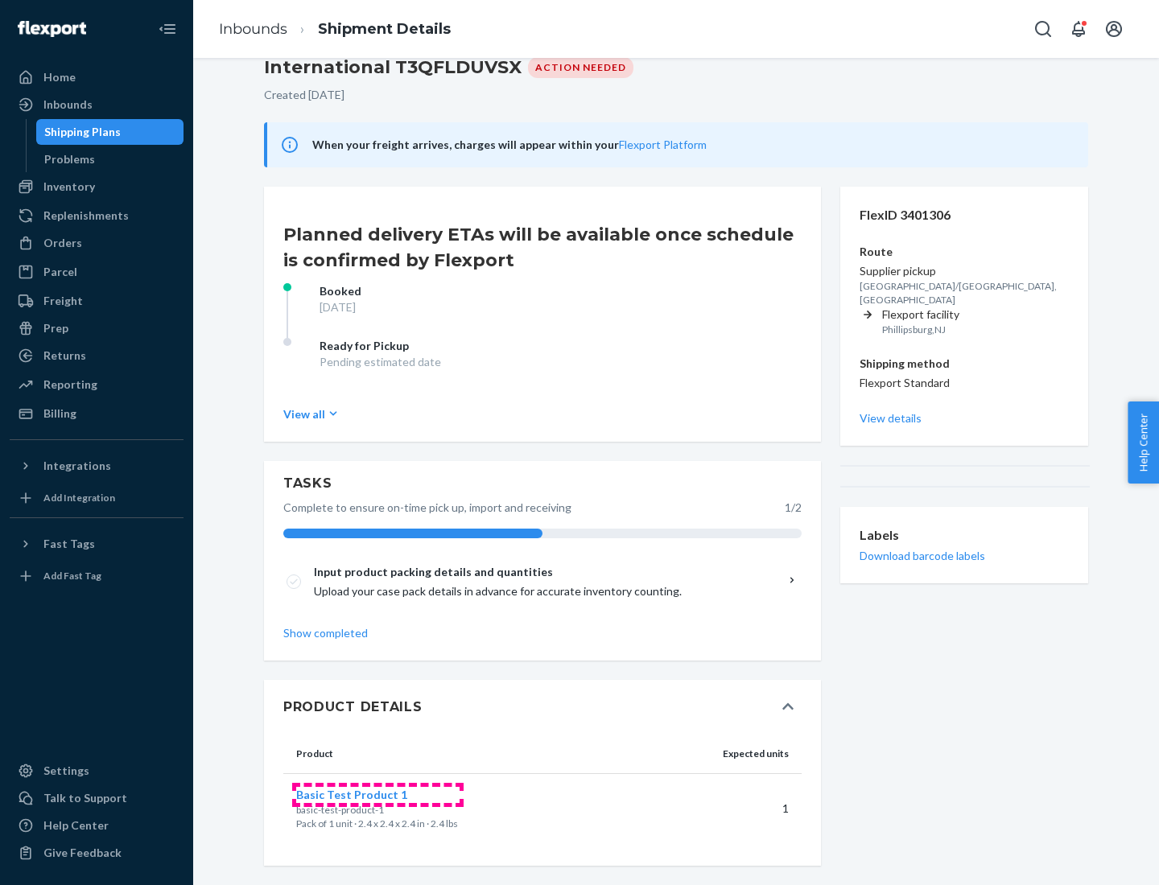
click at [378, 795] on span "Basic Test Product 1" at bounding box center [351, 795] width 111 height 14
